Goal: Information Seeking & Learning: Learn about a topic

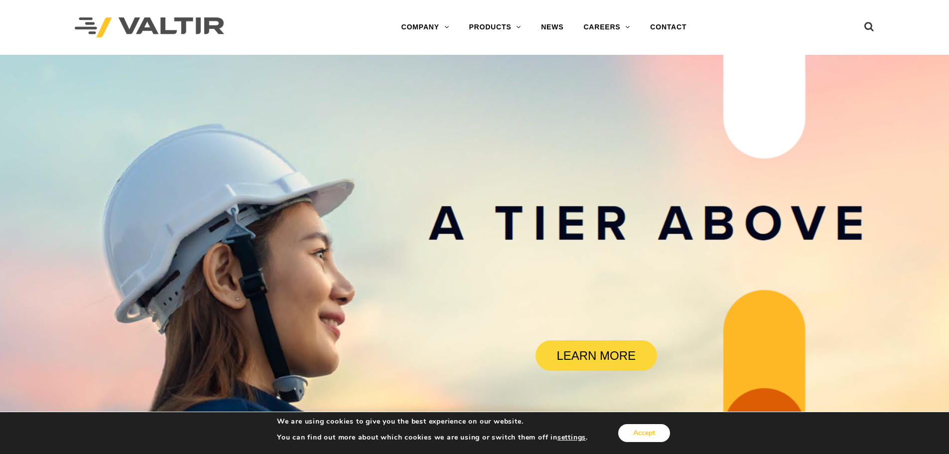
click at [656, 429] on button "Accept" at bounding box center [644, 433] width 52 height 18
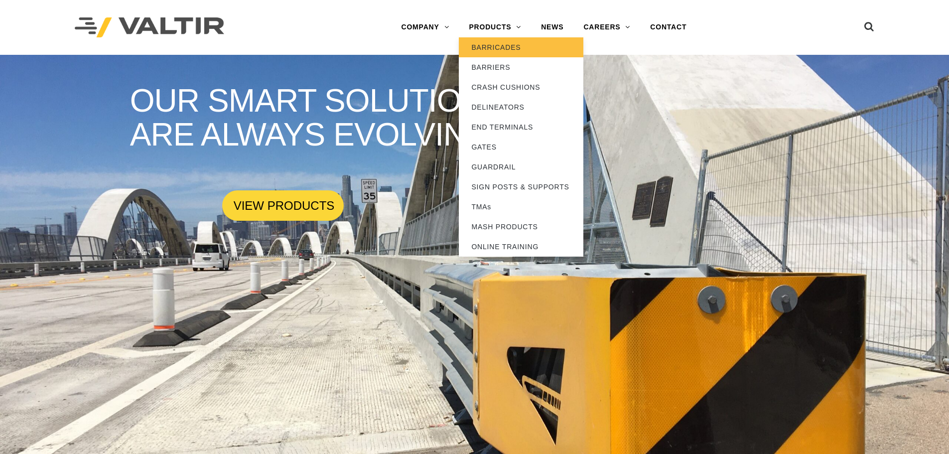
click at [510, 45] on link "BARRICADES" at bounding box center [521, 47] width 125 height 20
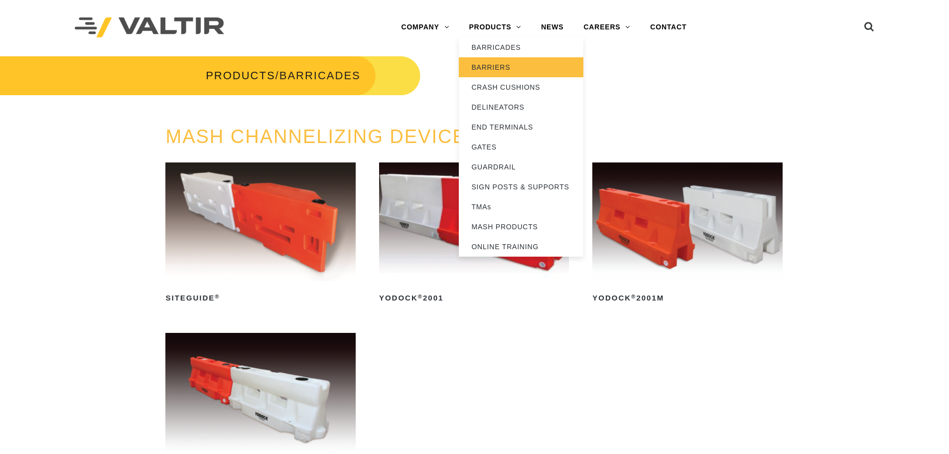
click at [505, 60] on link "BARRIERS" at bounding box center [521, 67] width 125 height 20
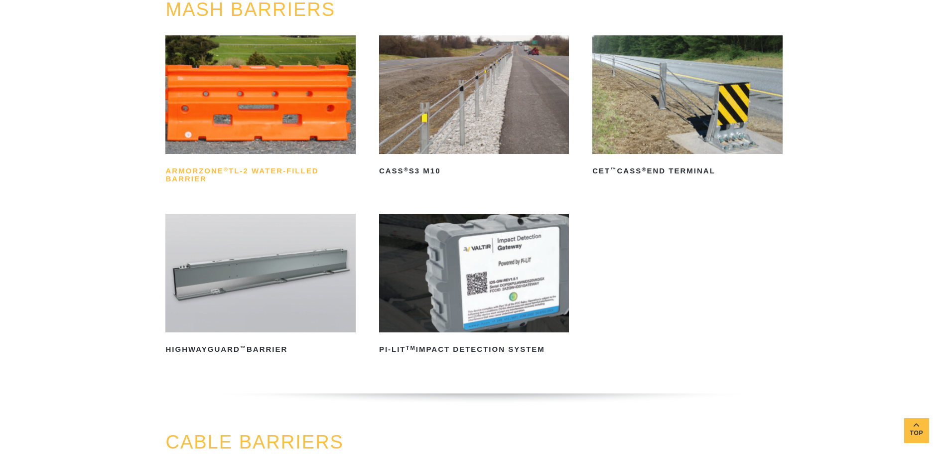
scroll to position [199, 0]
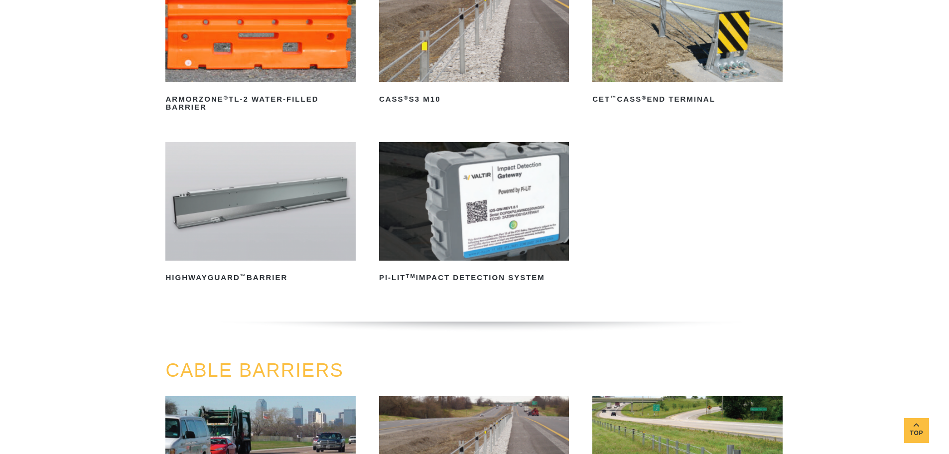
click at [262, 216] on img at bounding box center [260, 201] width 190 height 119
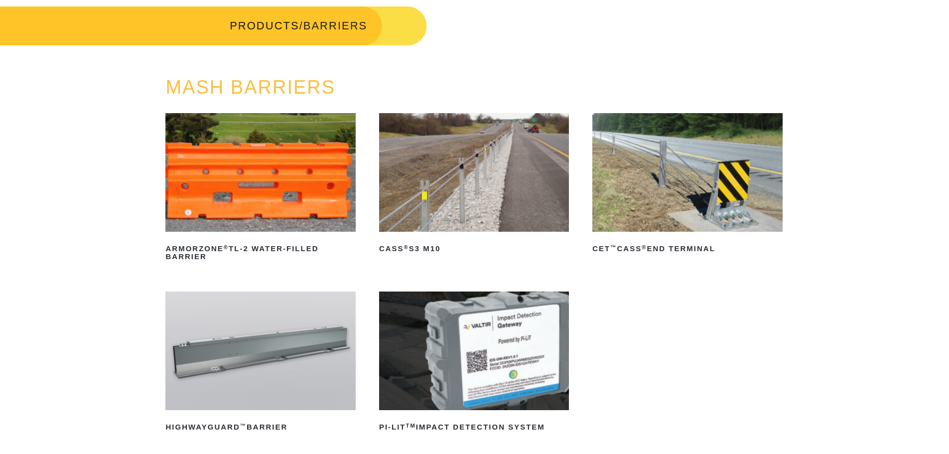
scroll to position [0, 0]
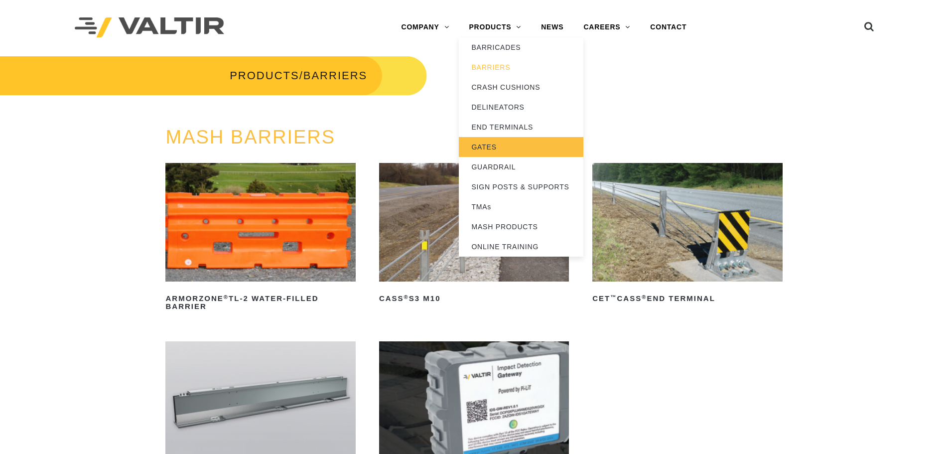
click at [497, 144] on link "GATES" at bounding box center [521, 147] width 125 height 20
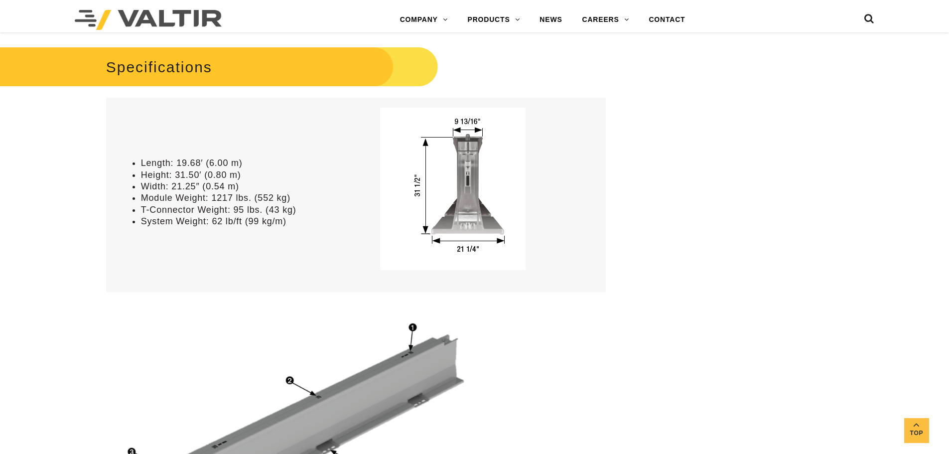
scroll to position [498, 0]
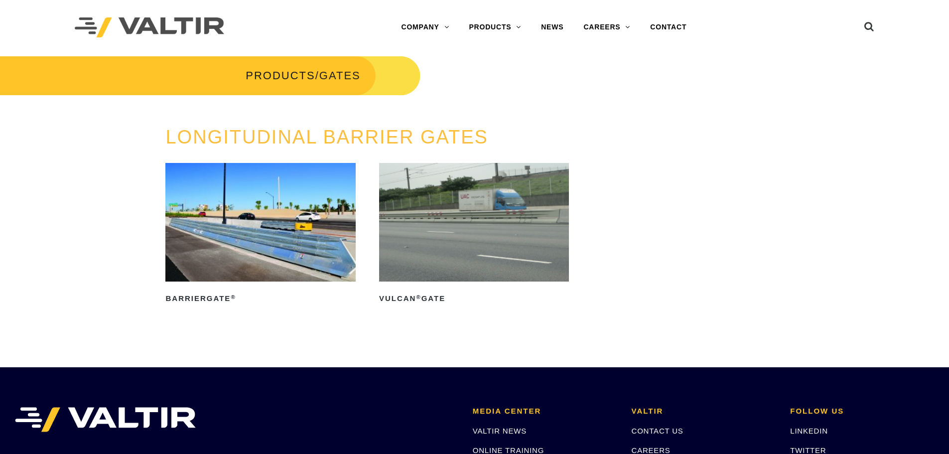
click at [275, 215] on img at bounding box center [260, 222] width 190 height 119
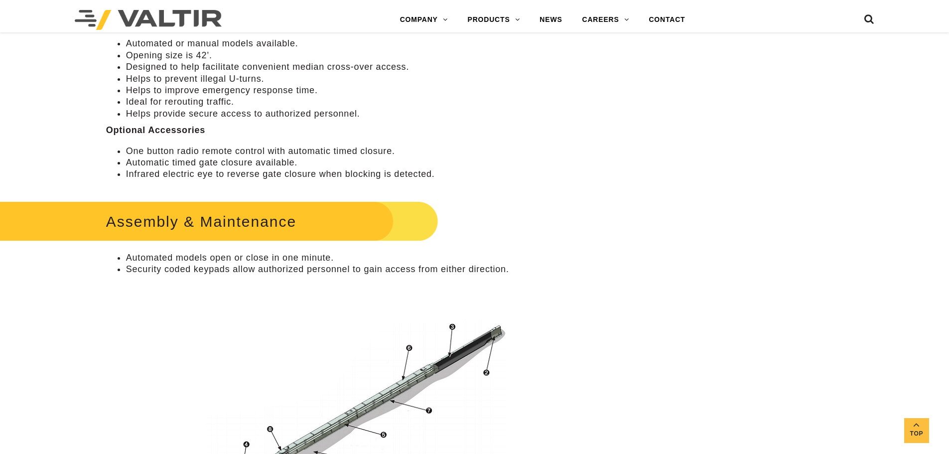
scroll to position [498, 0]
